Goal: Answer question/provide support: Share knowledge or assist other users

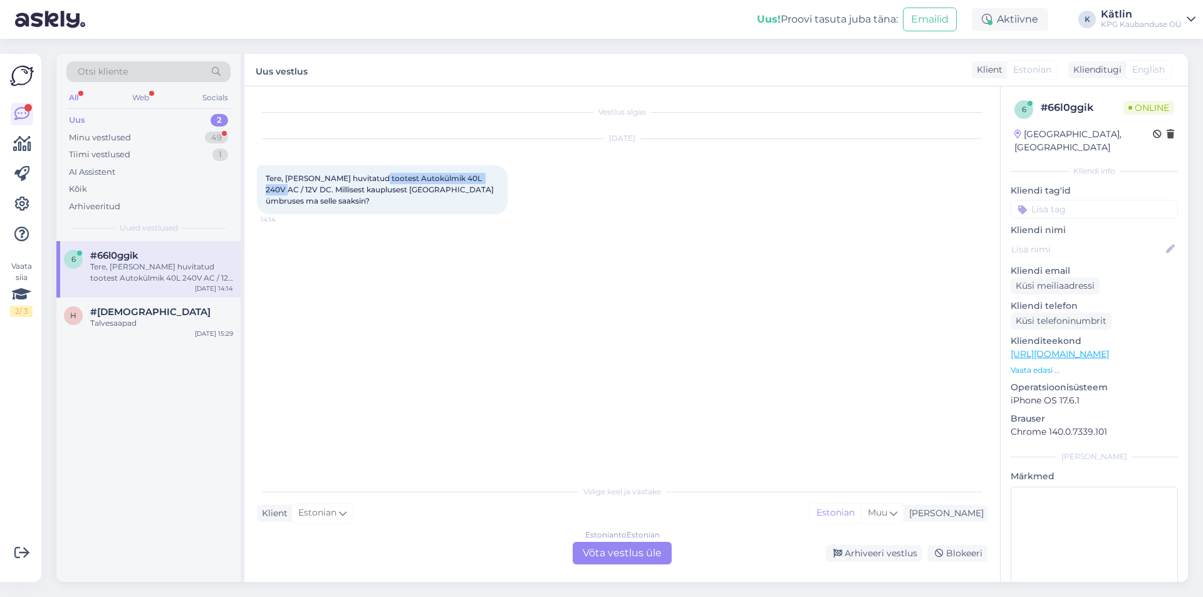
drag, startPoint x: 372, startPoint y: 174, endPoint x: 493, endPoint y: 172, distance: 120.4
click at [493, 172] on div "Tere, [PERSON_NAME] huvitatud tootest Autokülmik 40L 240V AC / 12V DC. Millises…" at bounding box center [382, 189] width 251 height 49
copy span "Autokülmik 40L 240V AC / 12V"
click at [579, 387] on div "Vestlus algas [DATE] Tere, [PERSON_NAME] huvitatud tootest Autokülmik 40L 240V …" at bounding box center [628, 283] width 742 height 369
drag, startPoint x: 623, startPoint y: 557, endPoint x: 619, endPoint y: 550, distance: 8.2
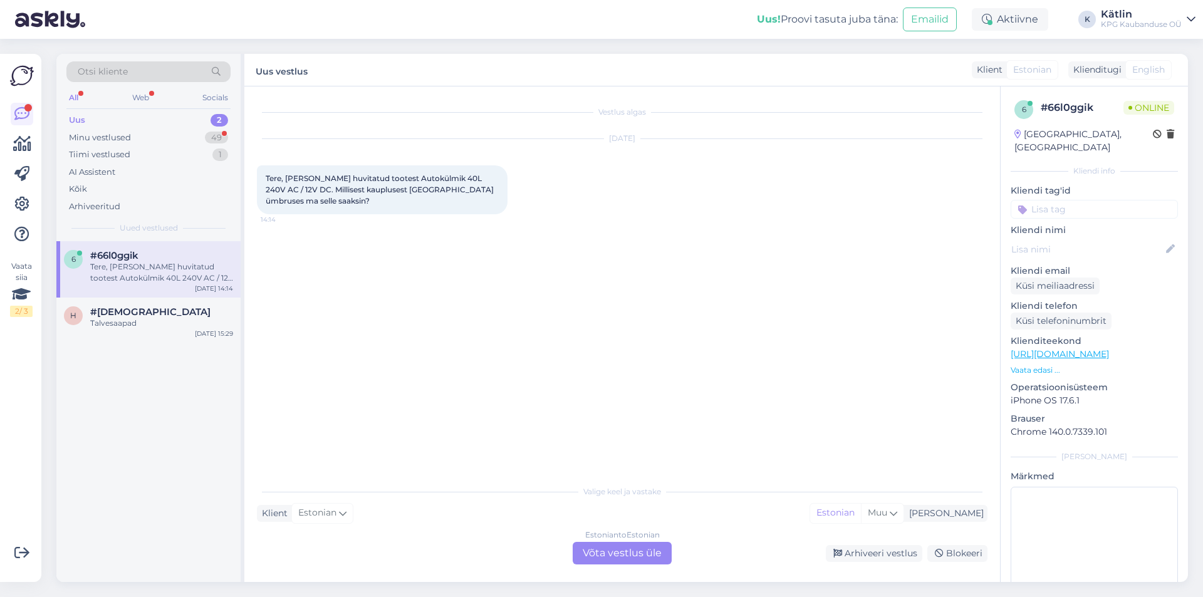
click at [622, 557] on div "Estonian to Estonian Võta vestlus üle" at bounding box center [622, 553] width 99 height 23
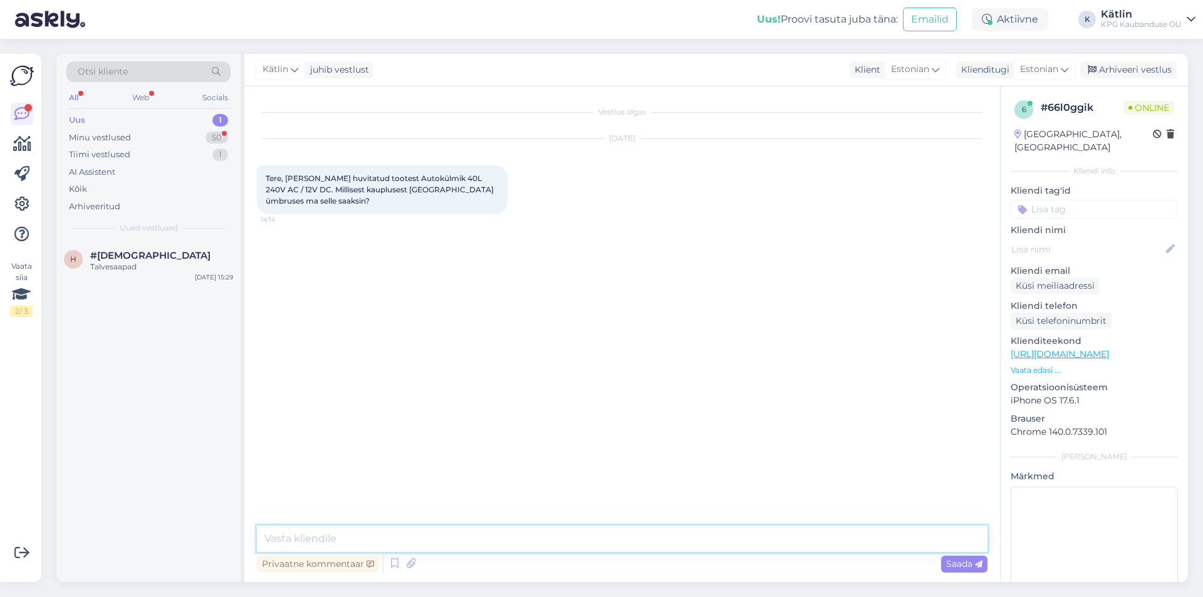
click at [599, 535] on textarea at bounding box center [622, 539] width 731 height 26
paste textarea "5552 0567"
click at [716, 538] on textarea "Tere! Hetkel näitab [PERSON_NAME] [GEOGRAPHIC_DATA] Raudalu poes, kuid siiski s…" at bounding box center [622, 539] width 731 height 26
click at [499, 536] on textarea "Tere! Hetkel näitab [PERSON_NAME] [GEOGRAPHIC_DATA] Raudalu poes, kuid siiski s…" at bounding box center [622, 539] width 731 height 26
click at [708, 546] on textarea "Tere! Hetkel näitab [PERSON_NAME] [GEOGRAPHIC_DATA] Raudalu poes, kuid siiski s…" at bounding box center [622, 539] width 731 height 26
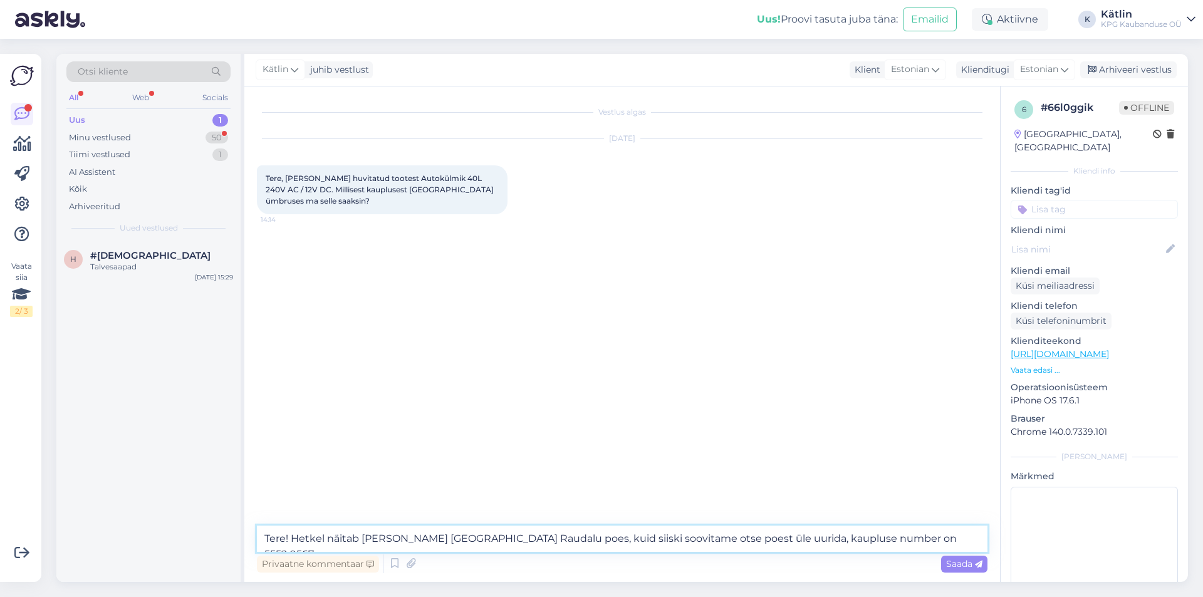
click at [663, 535] on textarea "Tere! Hetkel näitab [PERSON_NAME] [GEOGRAPHIC_DATA] Raudalu poes, kuid siiski s…" at bounding box center [622, 539] width 731 height 26
type textarea "Tere! Hetkel näitab [PERSON_NAME] [GEOGRAPHIC_DATA] Raudalu poes, kuid siiski s…"
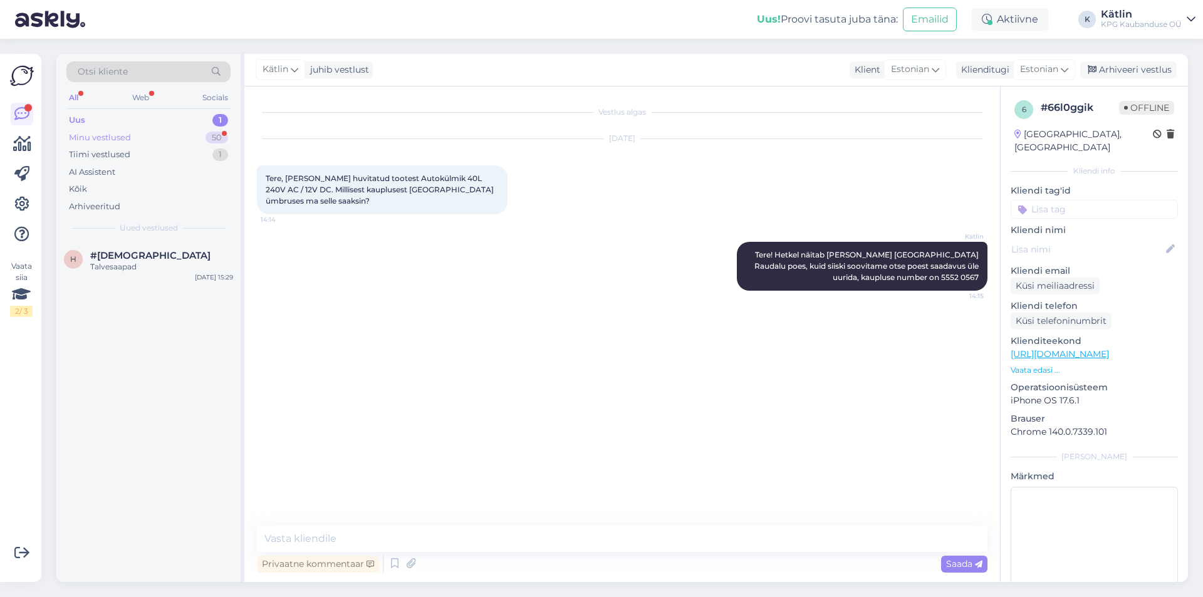
click at [113, 140] on div "Minu vestlused" at bounding box center [100, 138] width 62 height 13
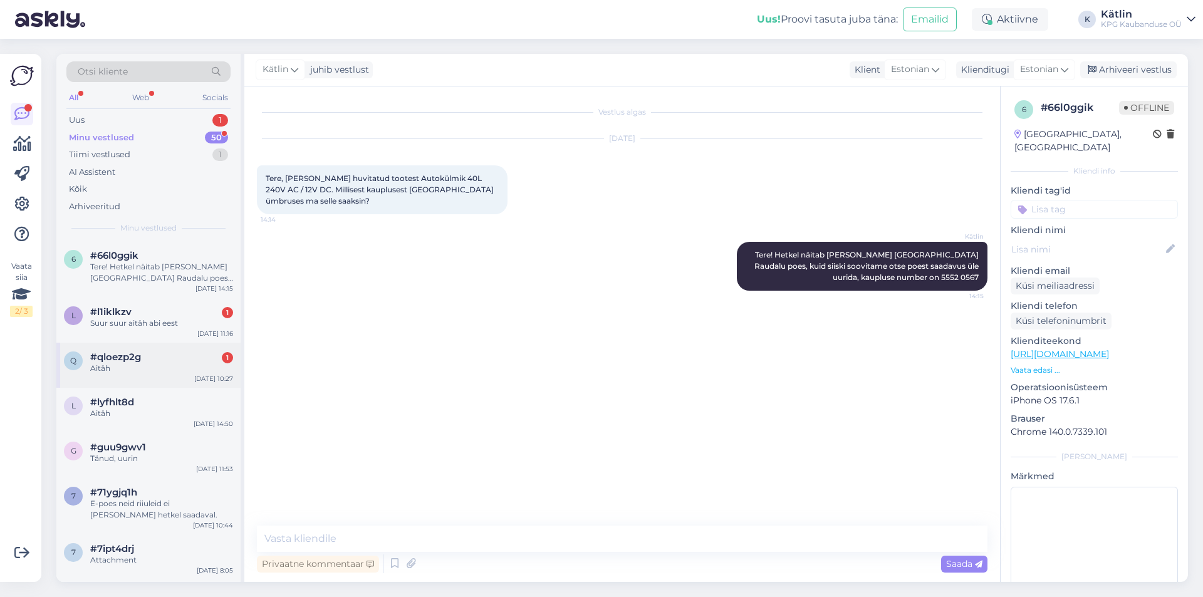
click at [167, 362] on div "#qloezp2g 1" at bounding box center [161, 357] width 143 height 11
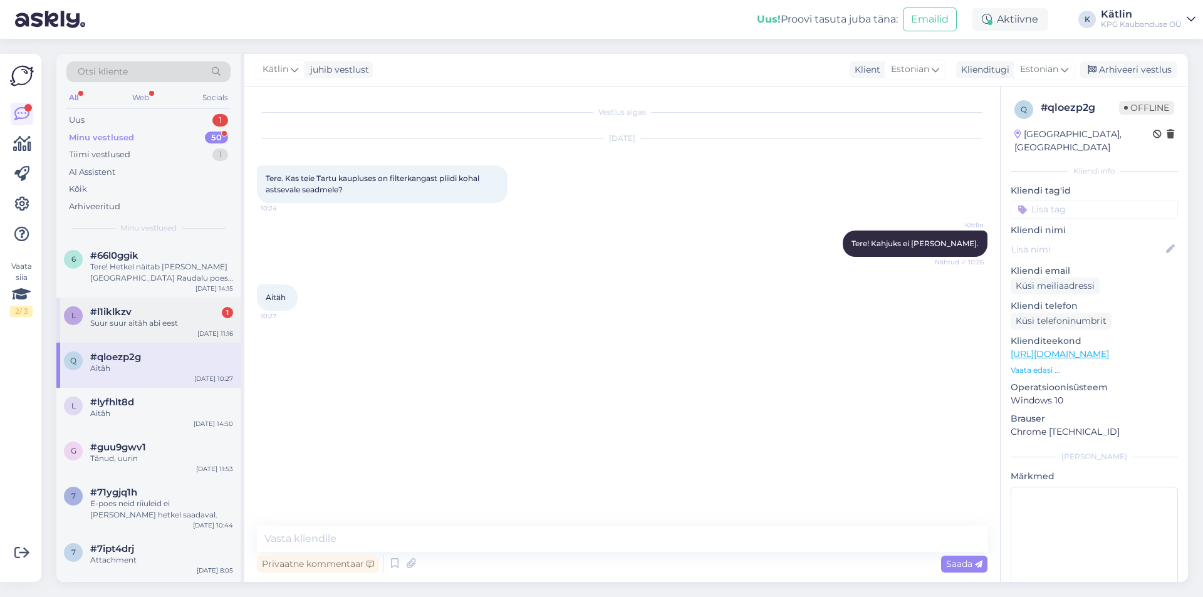
click at [162, 326] on div "Suur suur aitäh abi eest" at bounding box center [161, 323] width 143 height 11
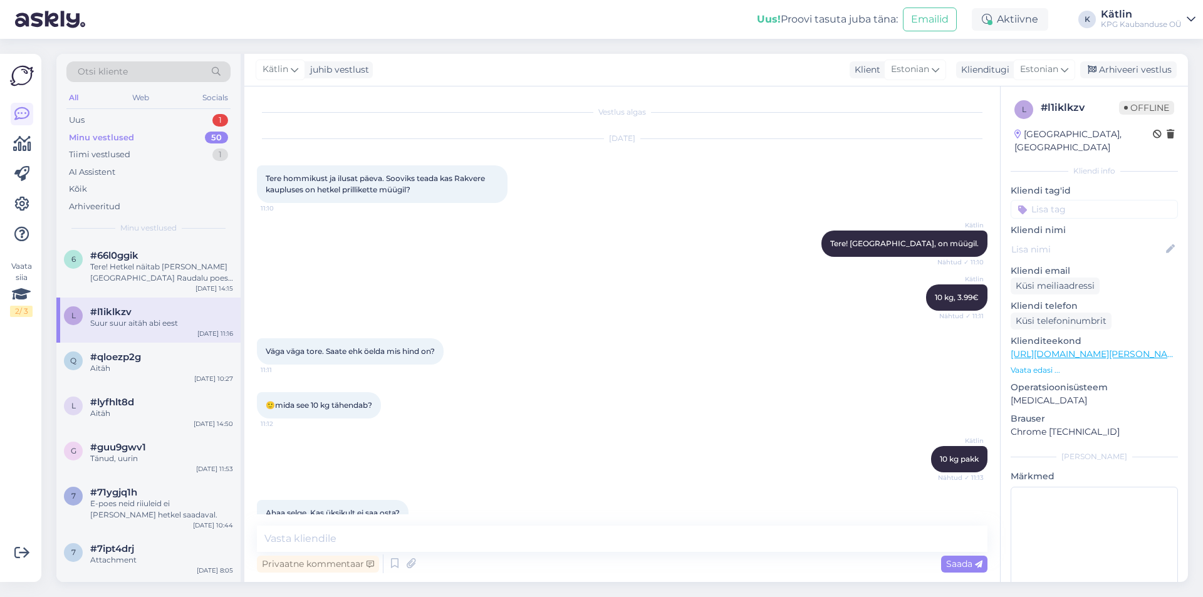
scroll to position [264, 0]
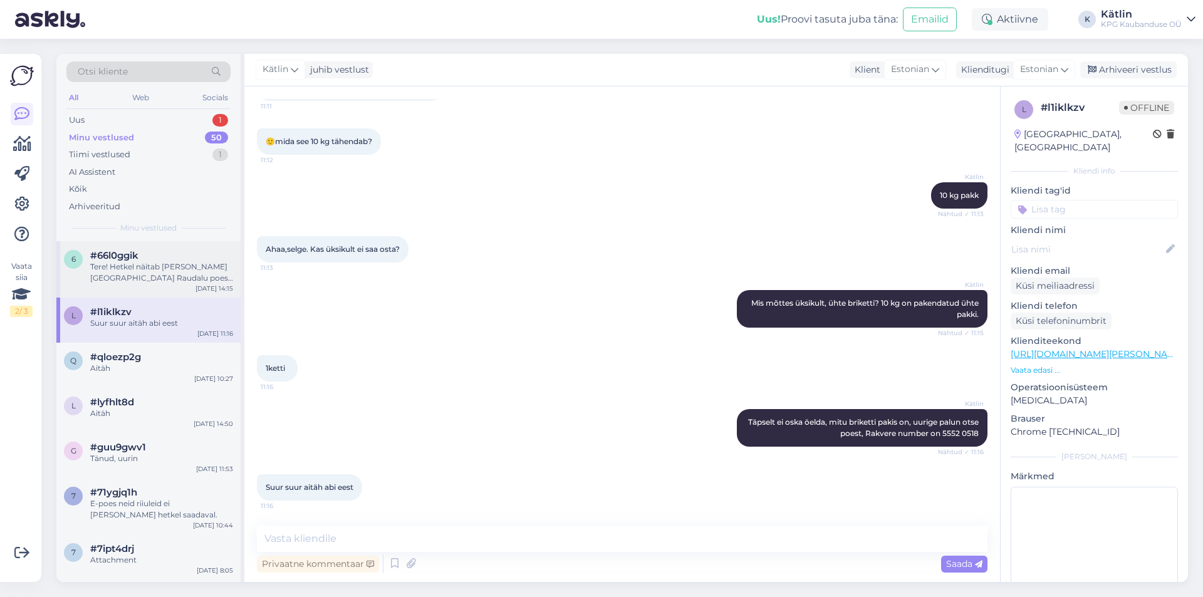
click at [157, 277] on div "Tere! Hetkel näitab [PERSON_NAME] [GEOGRAPHIC_DATA] Raudalu poes, kuid siiski s…" at bounding box center [161, 272] width 143 height 23
